Goal: Check status: Check status

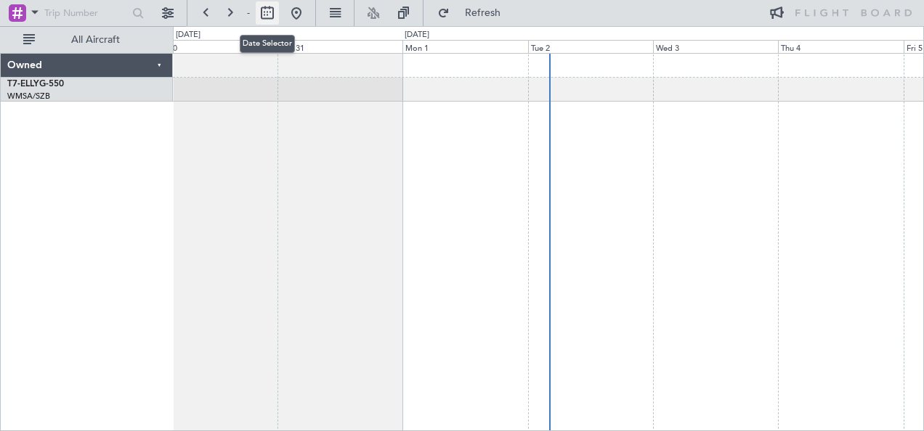
click at [267, 15] on button at bounding box center [267, 12] width 23 height 23
select select "9"
select select "2025"
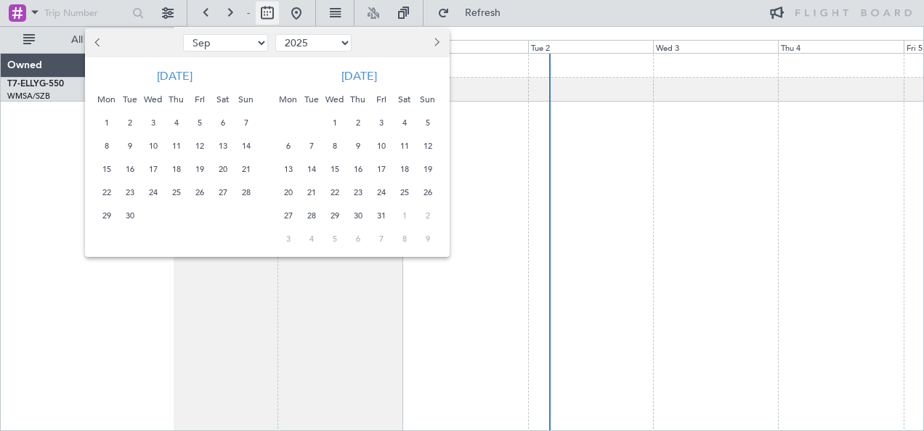
click at [267, 15] on div at bounding box center [462, 215] width 924 height 431
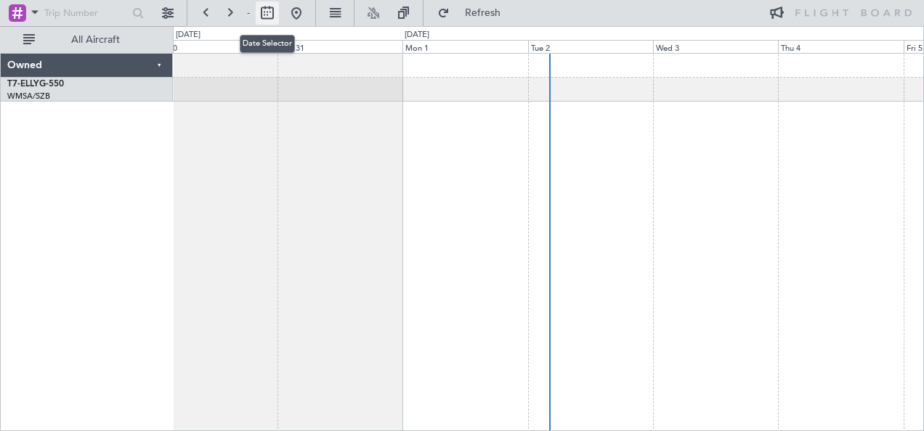
click at [267, 15] on button at bounding box center [267, 12] width 23 height 23
select select "9"
select select "2025"
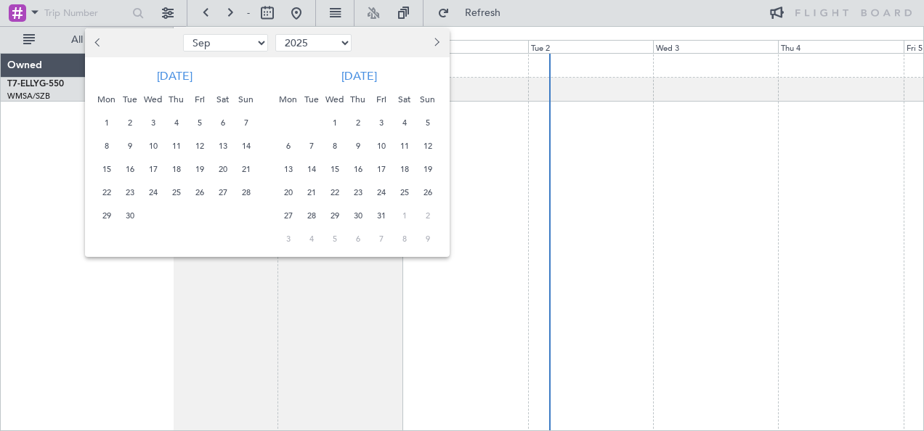
click at [99, 43] on span "Previous month" at bounding box center [98, 42] width 9 height 9
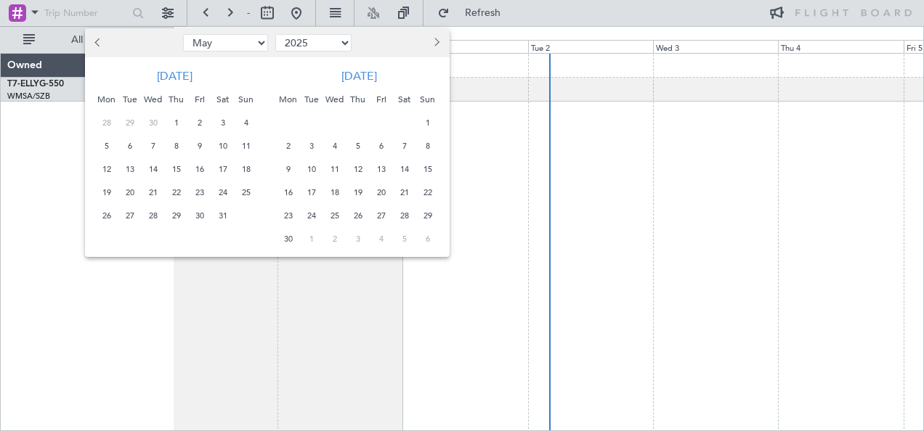
select select "4"
click at [138, 125] on span "1" at bounding box center [130, 123] width 18 height 18
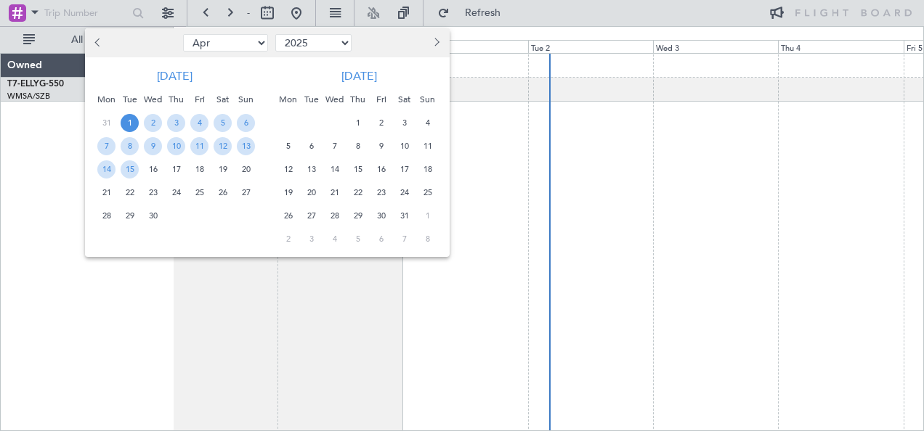
click at [158, 206] on div "30" at bounding box center [153, 215] width 23 height 23
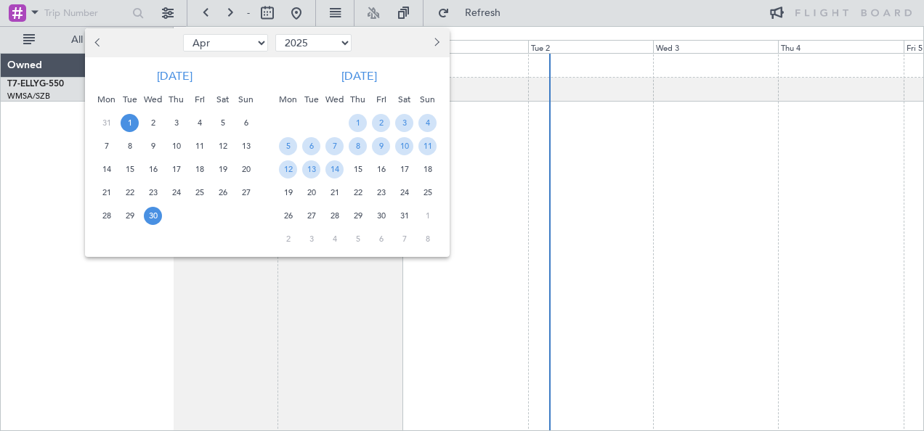
click at [126, 116] on span "1" at bounding box center [130, 123] width 18 height 18
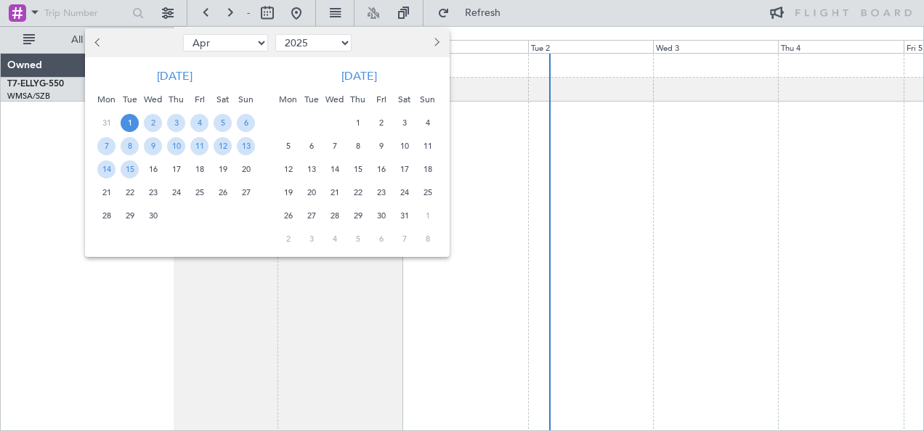
click at [91, 272] on div at bounding box center [462, 215] width 924 height 431
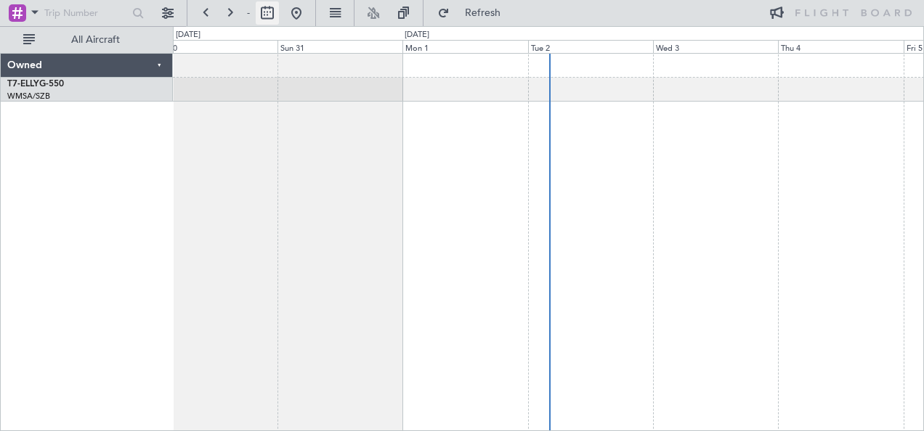
click at [259, 7] on button at bounding box center [267, 12] width 23 height 23
select select "4"
select select "2025"
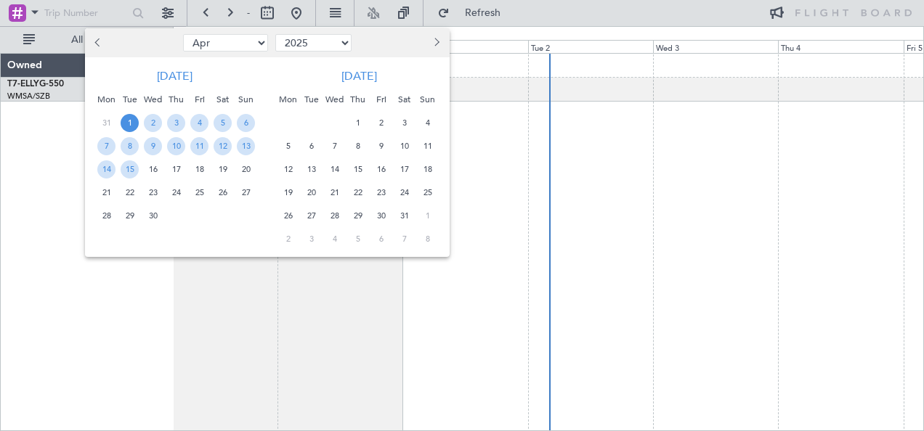
click at [158, 121] on span "2" at bounding box center [153, 123] width 18 height 18
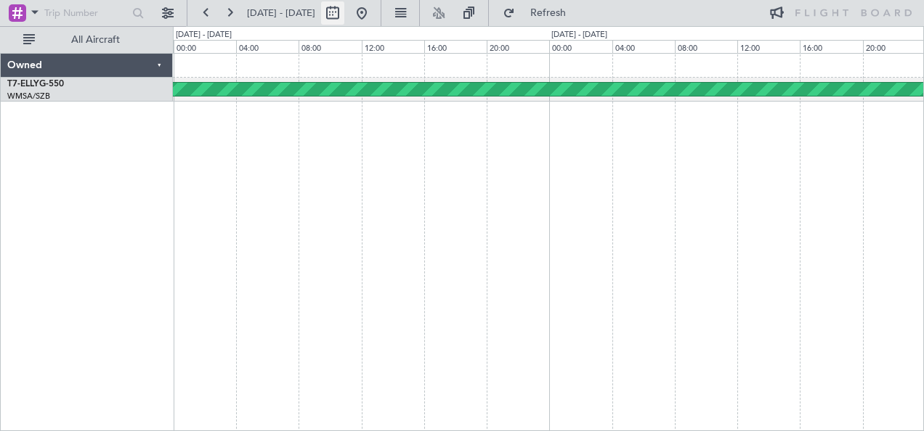
click at [344, 15] on button at bounding box center [332, 12] width 23 height 23
select select "4"
select select "2025"
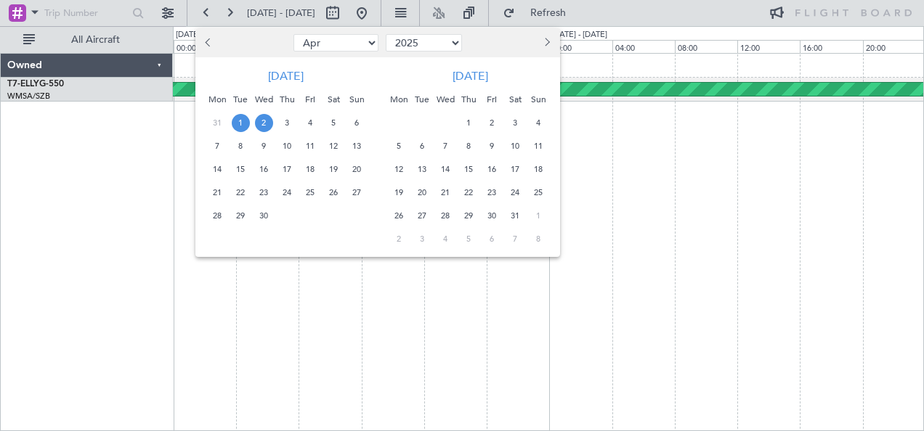
click at [240, 123] on span "1" at bounding box center [241, 123] width 18 height 18
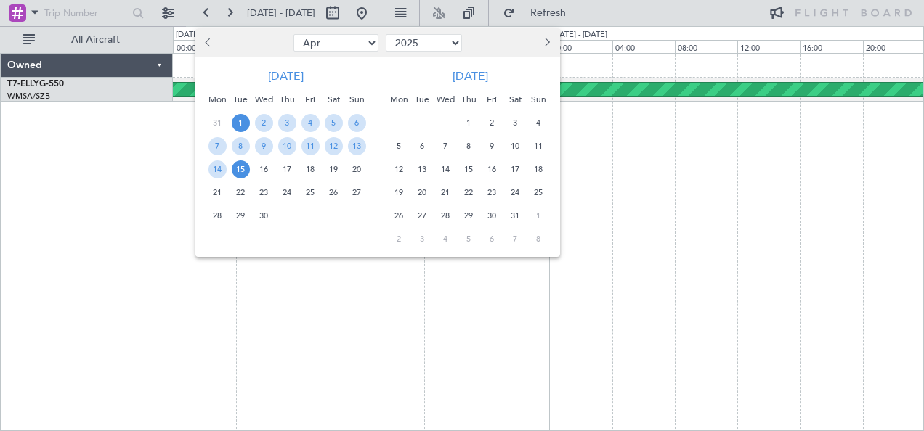
click at [243, 166] on span "15" at bounding box center [241, 169] width 18 height 18
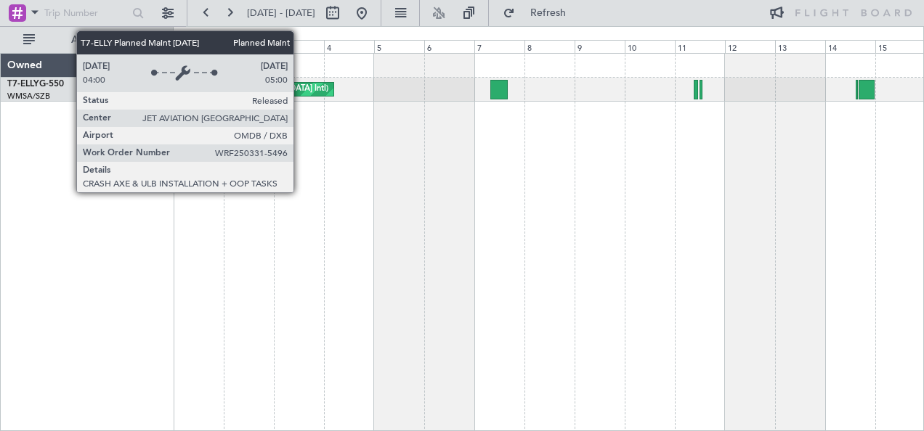
click at [301, 93] on div "Planned Maint [GEOGRAPHIC_DATA] ([GEOGRAPHIC_DATA] Intl)" at bounding box center [207, 89] width 251 height 13
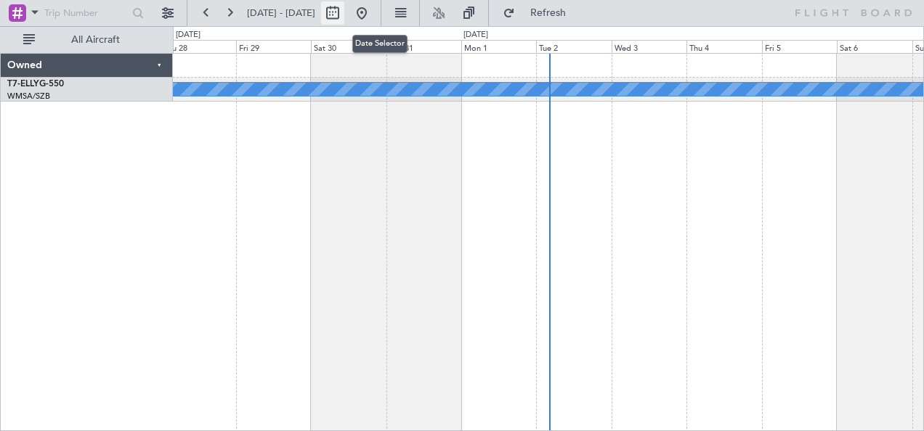
click at [344, 15] on button at bounding box center [332, 12] width 23 height 23
select select "8"
select select "2025"
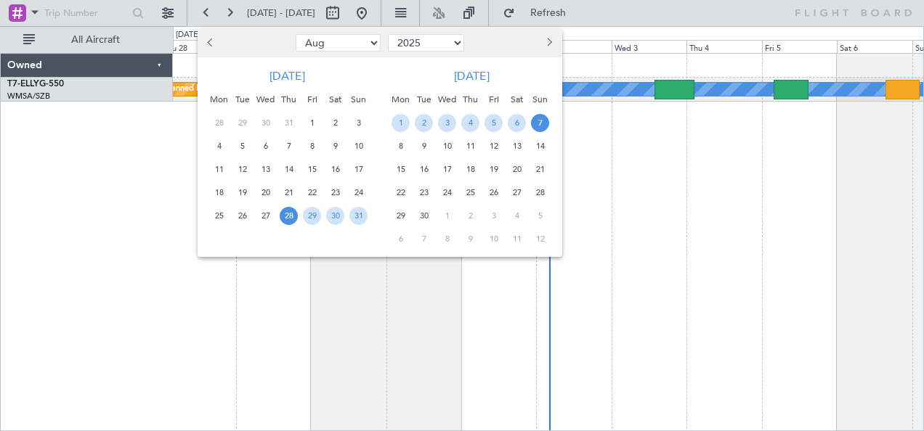
click at [215, 41] on button "Previous month" at bounding box center [211, 42] width 16 height 23
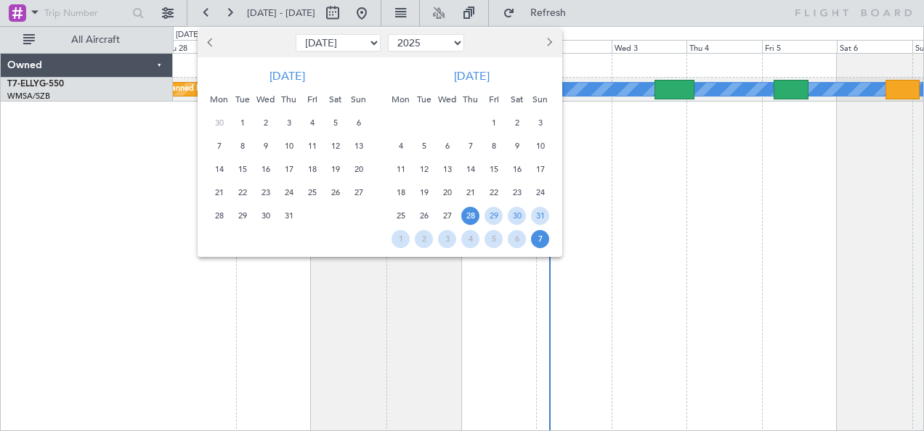
click at [215, 41] on button "Previous month" at bounding box center [211, 42] width 16 height 23
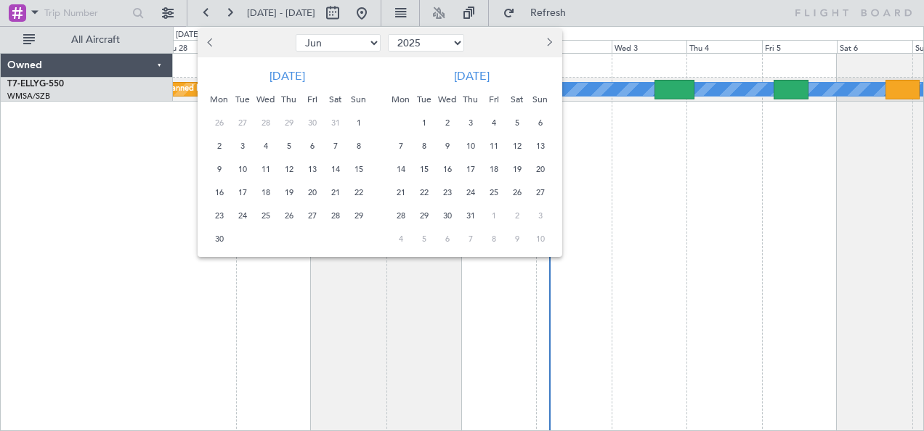
click at [216, 41] on button "Previous month" at bounding box center [211, 42] width 16 height 23
click at [209, 41] on span "Previous month" at bounding box center [211, 42] width 9 height 9
select select "3"
click at [224, 164] on span "10" at bounding box center [219, 169] width 18 height 18
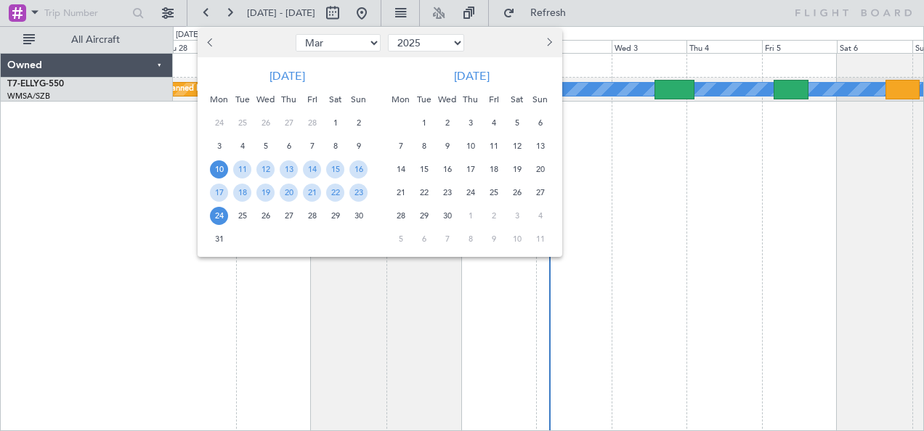
click at [226, 210] on span "24" at bounding box center [219, 216] width 18 height 18
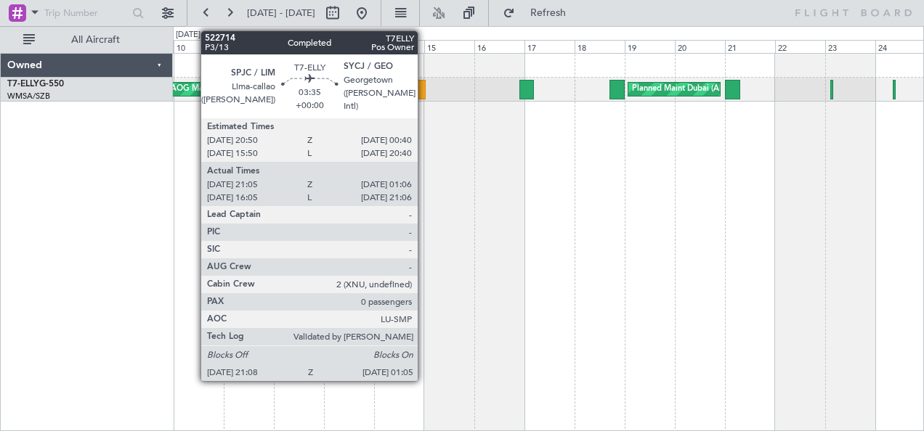
click at [425, 84] on div at bounding box center [422, 90] width 9 height 20
